Goal: Task Accomplishment & Management: Manage account settings

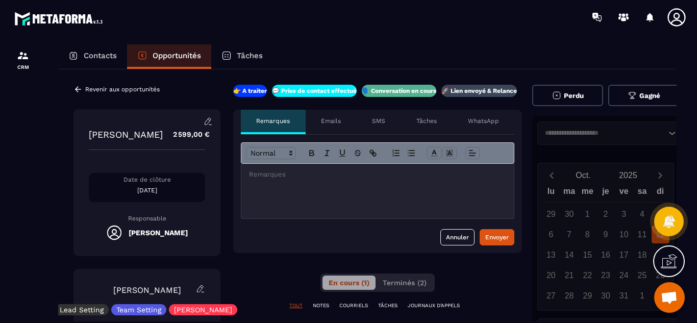
scroll to position [0, 9]
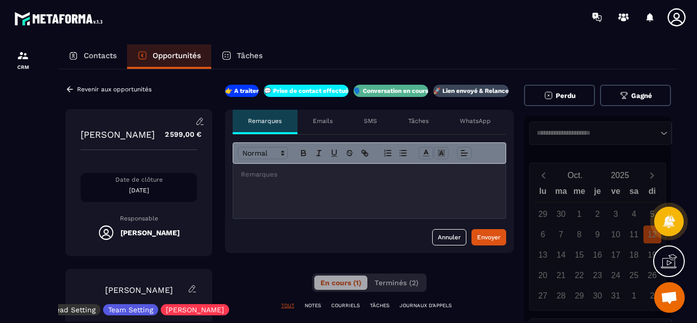
click at [26, 267] on div at bounding box center [23, 193] width 46 height 318
click at [50, 240] on div "Contacts Opportunités Tâches Revenir aux opportunités [PERSON_NAME] 2 599,00 € …" at bounding box center [367, 192] width 639 height 297
click at [411, 283] on span "Terminés (2)" at bounding box center [396, 283] width 44 height 8
click at [252, 286] on div "**********" at bounding box center [369, 306] width 289 height 442
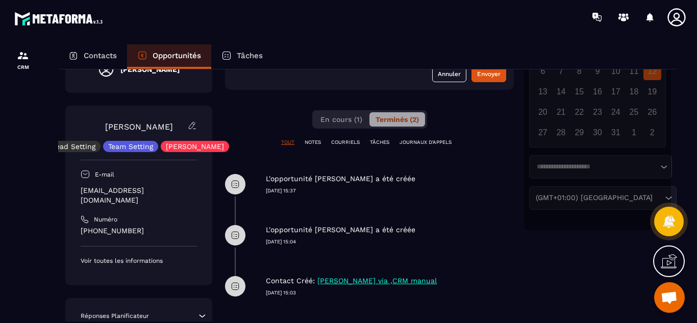
scroll to position [213, 9]
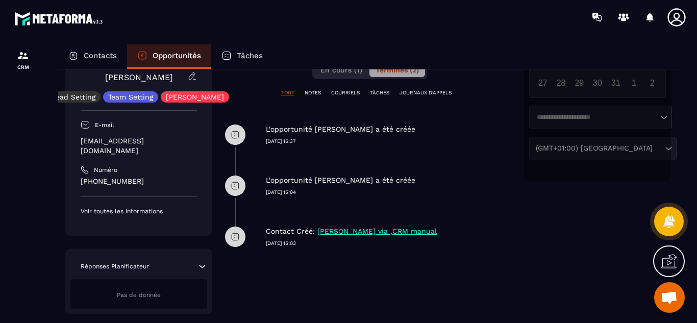
click at [368, 129] on p "L'opportunité [PERSON_NAME] a été créée" at bounding box center [340, 129] width 149 height 10
click at [236, 138] on icon at bounding box center [235, 134] width 20 height 20
click at [411, 129] on p "L'opportunité [PERSON_NAME] a été créée" at bounding box center [340, 129] width 149 height 10
click at [283, 137] on div "L'opportunité [PERSON_NAME] a été créée [DATE] 15:37" at bounding box center [390, 127] width 248 height 36
click at [310, 108] on div "TOUT NOTES COURRIELS TÂCHES JOURNAUX D'APPELS" at bounding box center [369, 99] width 289 height 20
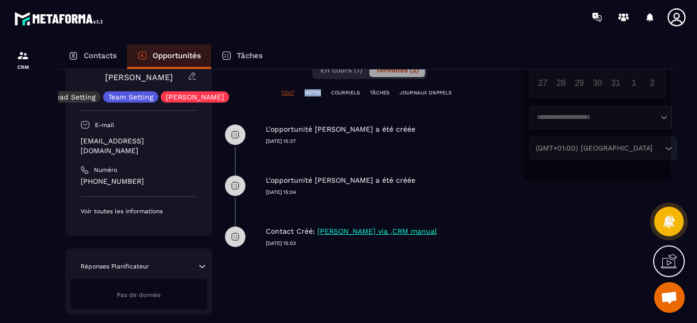
click at [310, 108] on div "TOUT NOTES COURRIELS TÂCHES JOURNAUX D'APPELS" at bounding box center [369, 99] width 289 height 20
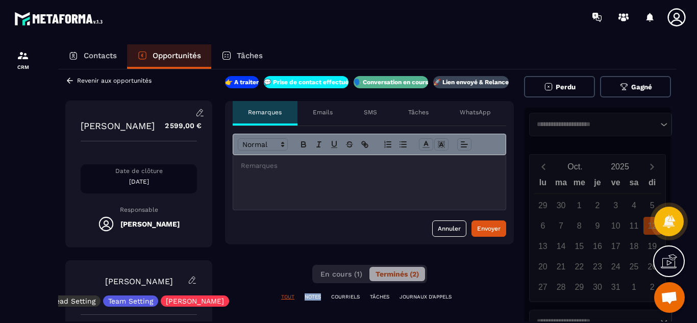
scroll to position [0, 9]
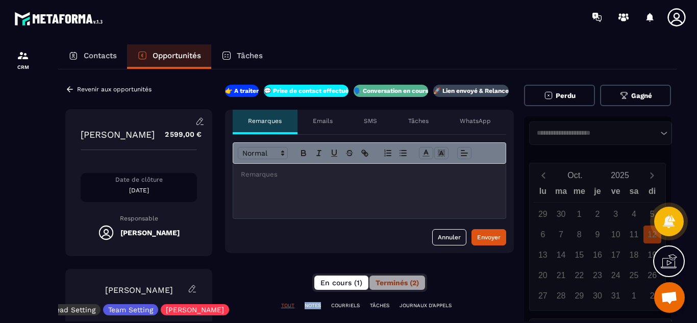
click at [344, 284] on span "En cours (1)" at bounding box center [341, 283] width 42 height 8
click at [201, 123] on icon at bounding box center [199, 121] width 9 height 9
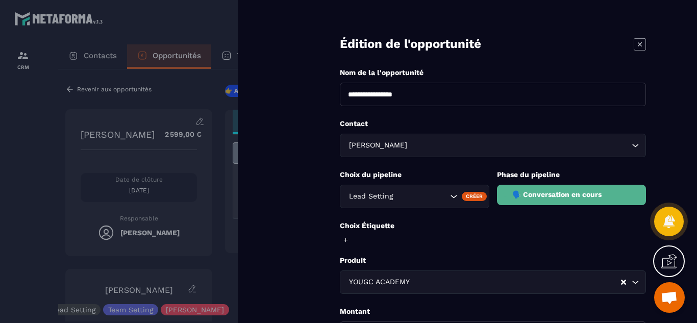
click at [283, 180] on div "**********" at bounding box center [467, 161] width 459 height 323
click at [288, 188] on div "**********" at bounding box center [467, 161] width 459 height 323
click at [333, 197] on form "**********" at bounding box center [493, 231] width 408 height 462
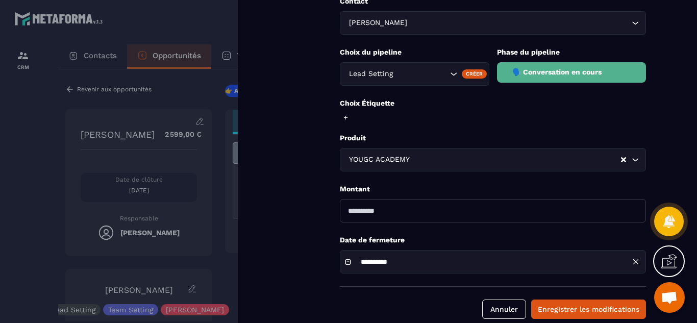
scroll to position [139, 0]
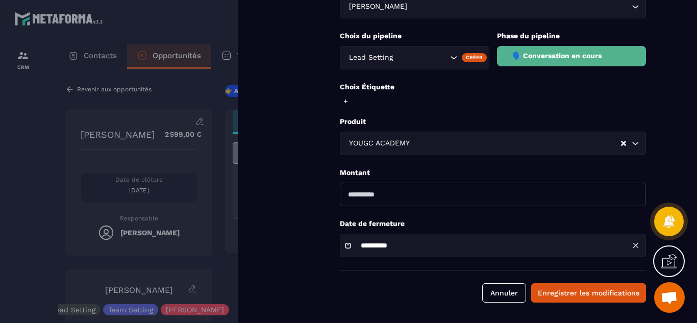
click at [20, 187] on div at bounding box center [348, 161] width 697 height 323
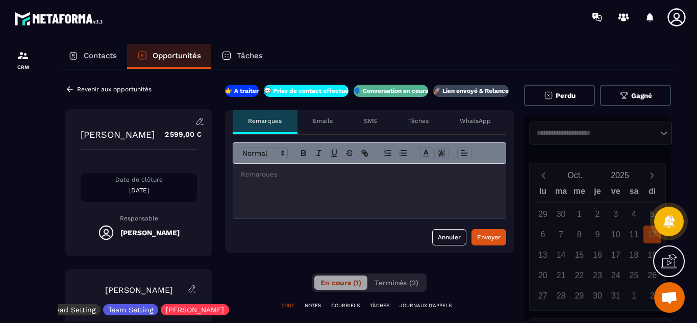
click at [94, 57] on p "Contacts" at bounding box center [100, 55] width 33 height 9
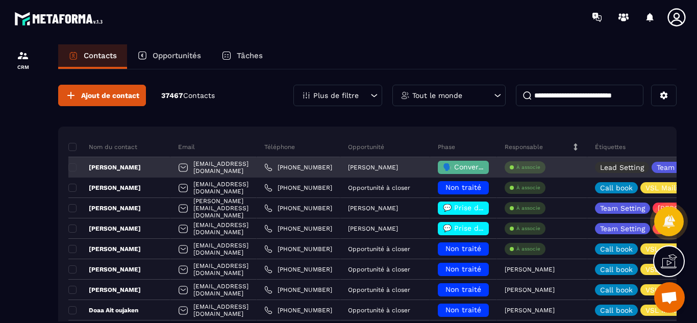
click at [123, 167] on p "[PERSON_NAME]" at bounding box center [104, 167] width 72 height 8
